Goal: Transaction & Acquisition: Book appointment/travel/reservation

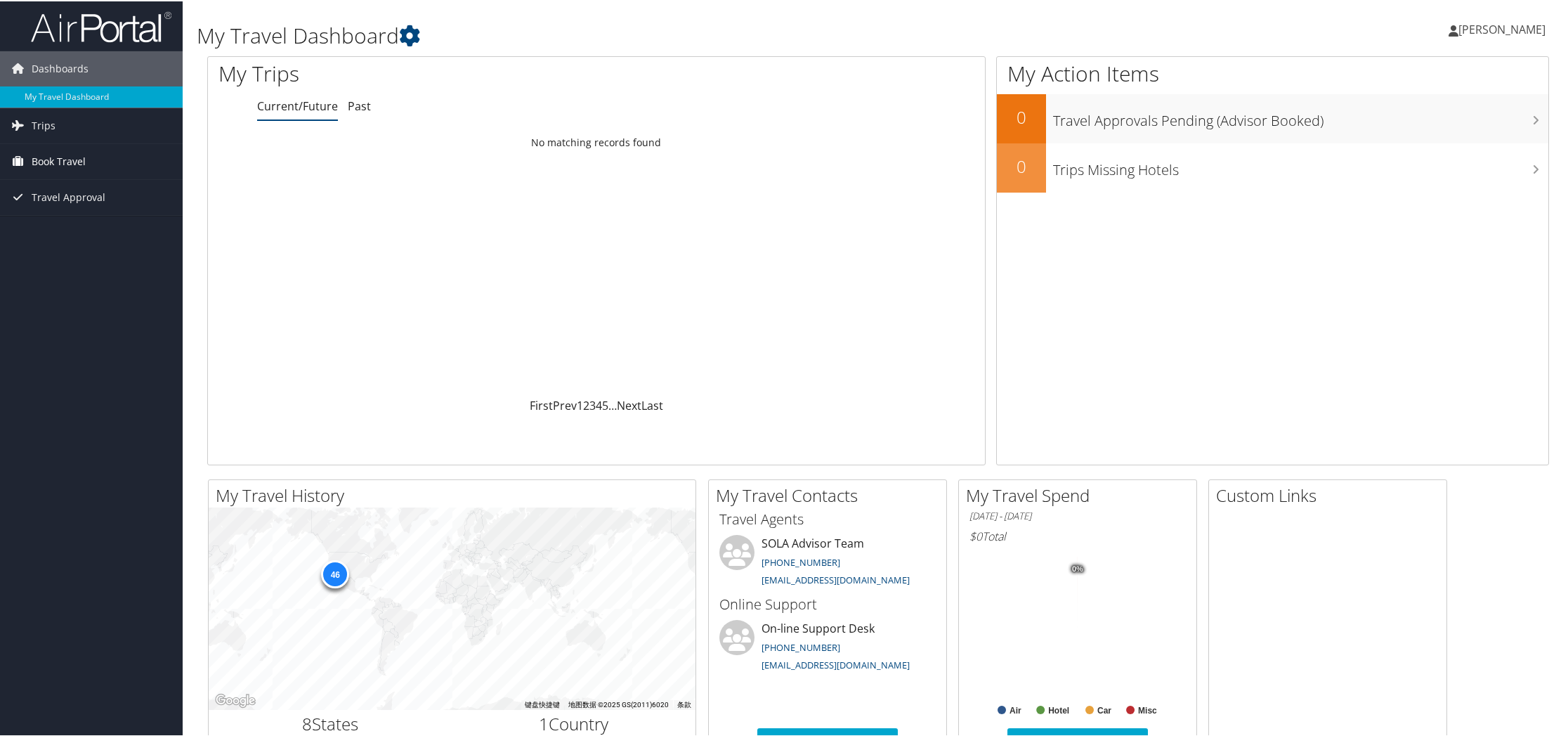
click at [95, 165] on link "Book Travel" at bounding box center [91, 160] width 183 height 35
click at [66, 239] on span "Travel Approval" at bounding box center [68, 239] width 74 height 35
click at [48, 159] on span "Book Travel" at bounding box center [59, 160] width 54 height 35
click at [120, 213] on link "Book/Manage Online Trips" at bounding box center [91, 209] width 183 height 21
